Goal: Task Accomplishment & Management: Use online tool/utility

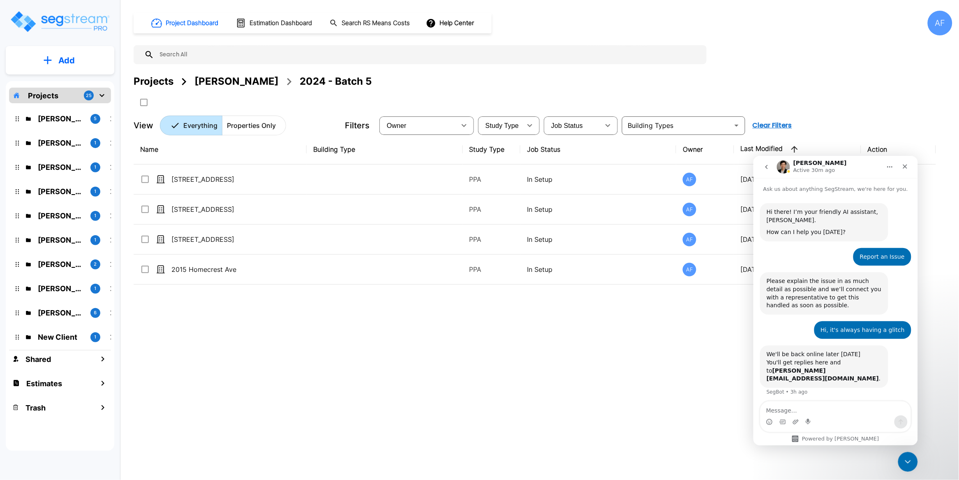
scroll to position [168, 0]
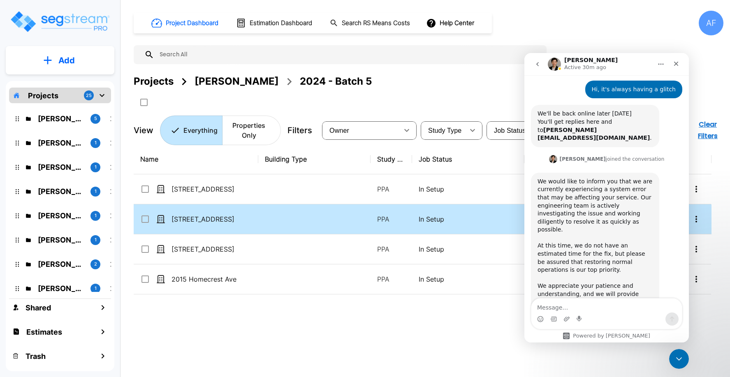
scroll to position [160, 0]
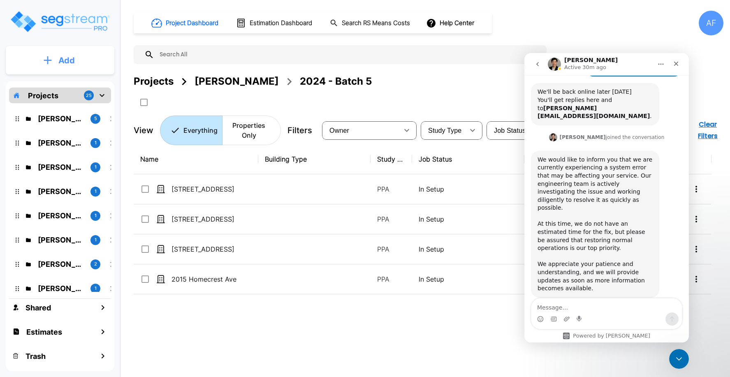
click at [64, 56] on p "Add" at bounding box center [66, 60] width 16 height 12
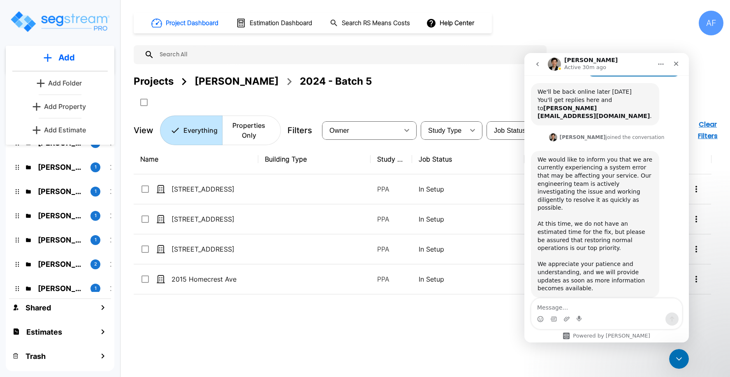
click at [64, 107] on p "Add Property" at bounding box center [65, 107] width 42 height 10
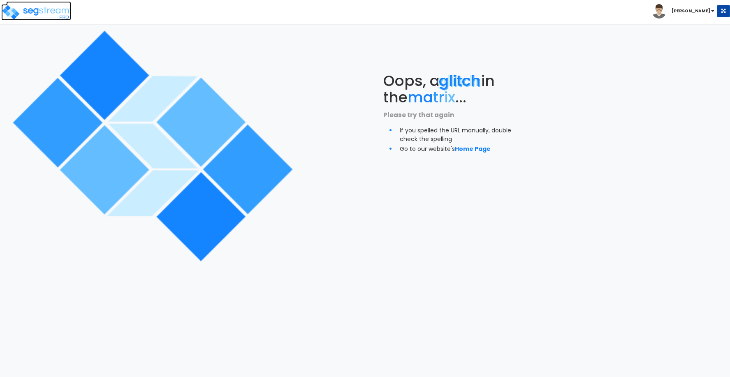
click at [59, 9] on img at bounding box center [36, 12] width 70 height 16
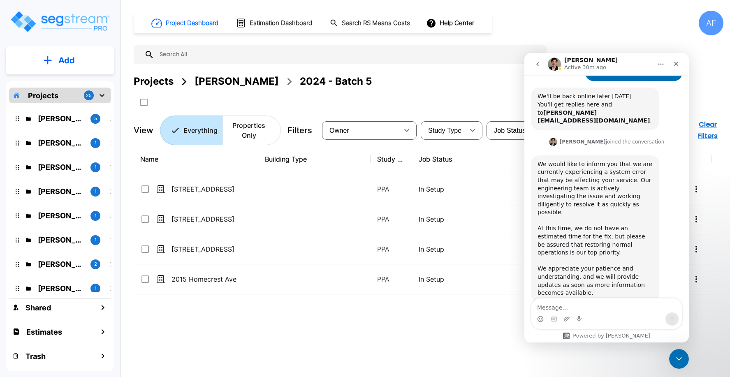
scroll to position [160, 0]
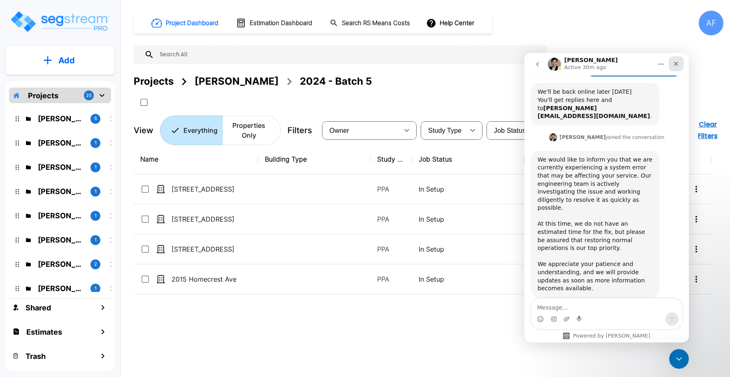
click at [679, 65] on icon "Close" at bounding box center [676, 63] width 7 height 7
